Goal: Task Accomplishment & Management: Manage account settings

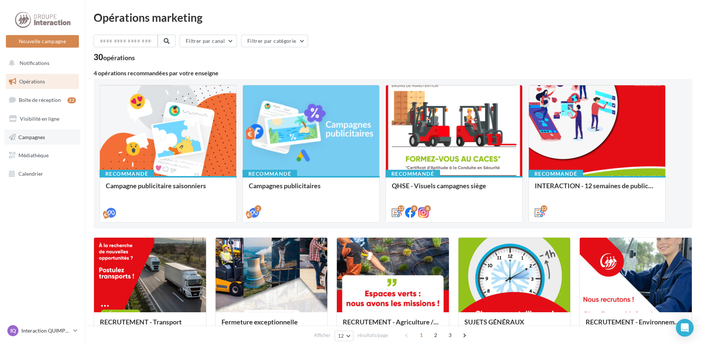
click at [28, 135] on span "Campagnes" at bounding box center [31, 137] width 27 height 6
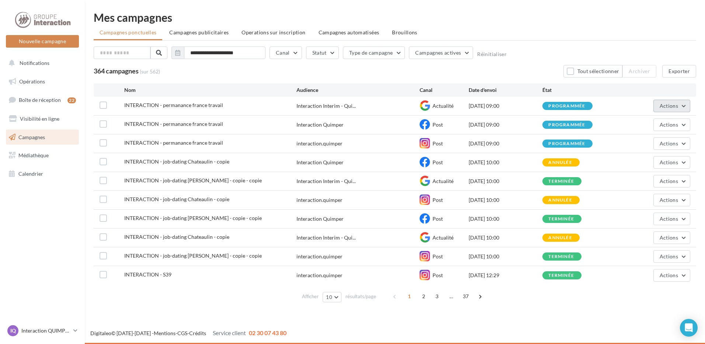
click at [670, 107] on span "Actions" at bounding box center [669, 106] width 18 height 6
click at [224, 109] on div "INTERACTION - permanance france travail" at bounding box center [210, 105] width 172 height 9
click at [564, 105] on div "programmée" at bounding box center [566, 106] width 37 height 5
click at [680, 103] on button "Actions" at bounding box center [671, 106] width 37 height 13
click at [637, 179] on button "Annuler" at bounding box center [654, 180] width 74 height 19
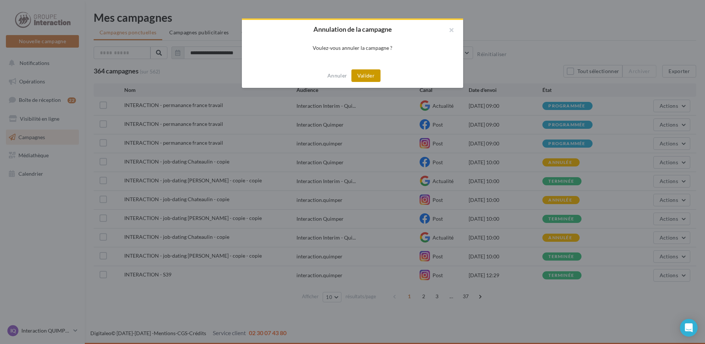
click at [378, 76] on button "Valider" at bounding box center [365, 75] width 29 height 13
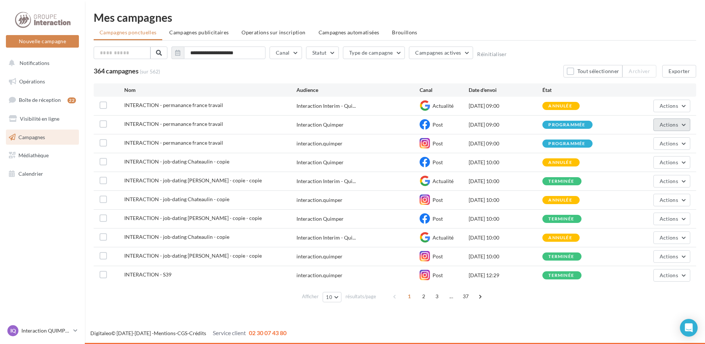
click at [681, 121] on button "Actions" at bounding box center [671, 124] width 37 height 13
click at [632, 198] on button "Annuler" at bounding box center [654, 199] width 74 height 19
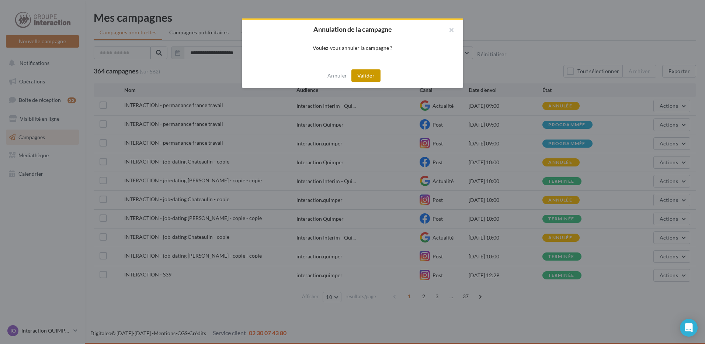
click at [363, 71] on button "Valider" at bounding box center [365, 75] width 29 height 13
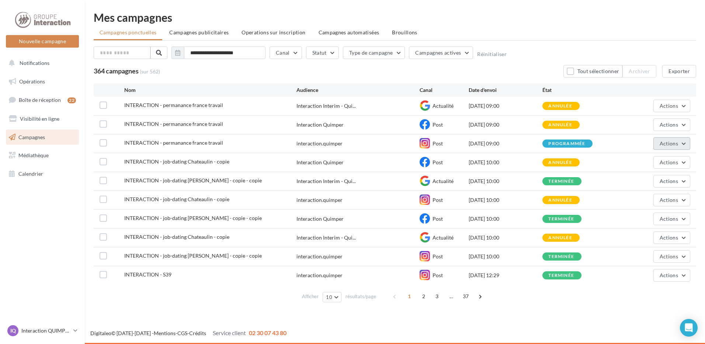
click at [675, 143] on span "Actions" at bounding box center [669, 143] width 18 height 6
click at [628, 219] on button "Annuler" at bounding box center [654, 218] width 74 height 19
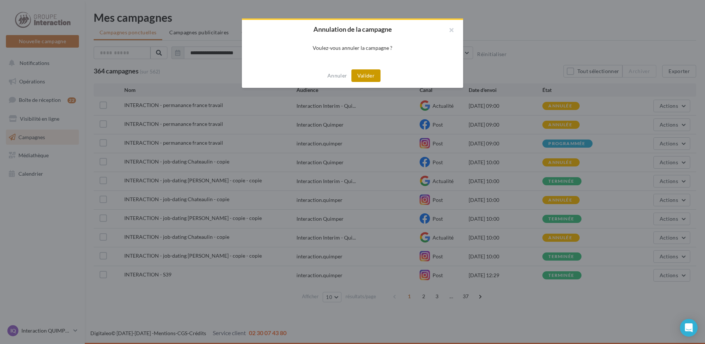
click at [372, 75] on button "Valider" at bounding box center [365, 75] width 29 height 13
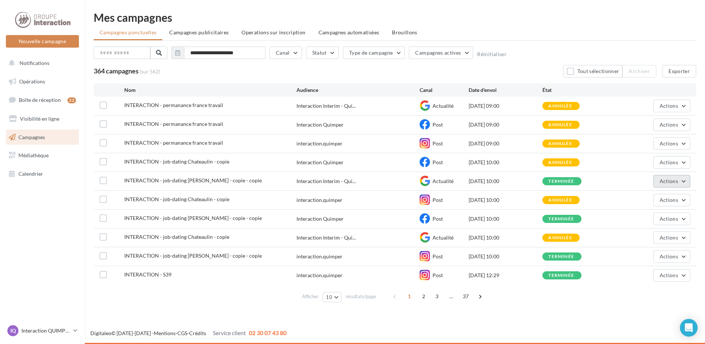
click at [674, 180] on span "Actions" at bounding box center [669, 181] width 18 height 6
click at [568, 295] on div "Afficher 10 10 25 50 100 résultats/page 1 2 3 ... 37" at bounding box center [395, 296] width 603 height 18
click at [674, 182] on span "Actions" at bounding box center [669, 181] width 18 height 6
click at [617, 295] on div "Afficher 10 10 25 50 100 résultats/page 1 2 3 ... 37" at bounding box center [395, 296] width 603 height 18
click at [691, 328] on icon "Open Intercom Messenger" at bounding box center [688, 328] width 8 height 10
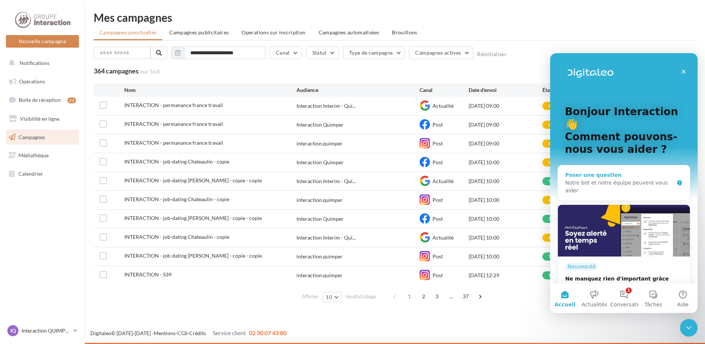
click at [584, 171] on div "Poser une question" at bounding box center [619, 175] width 108 height 8
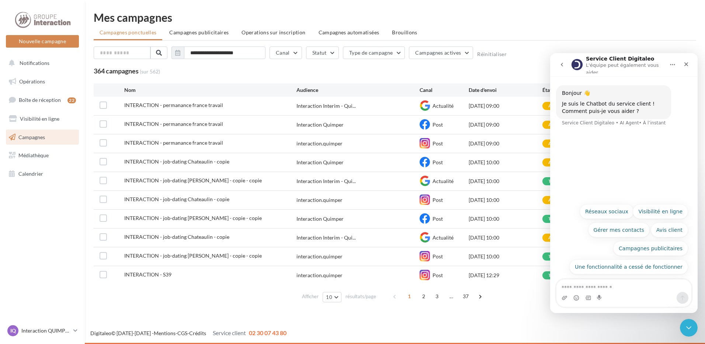
click at [580, 285] on textarea "Posez une question..." at bounding box center [623, 285] width 135 height 13
click at [580, 285] on textarea "**********" at bounding box center [623, 285] width 135 height 13
type textarea "**********"
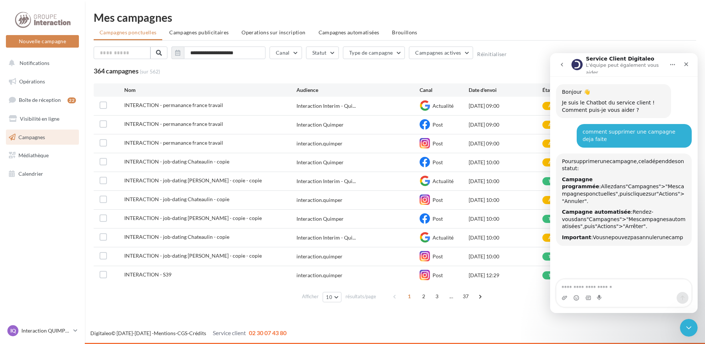
scroll to position [51, 0]
